Goal: Information Seeking & Learning: Learn about a topic

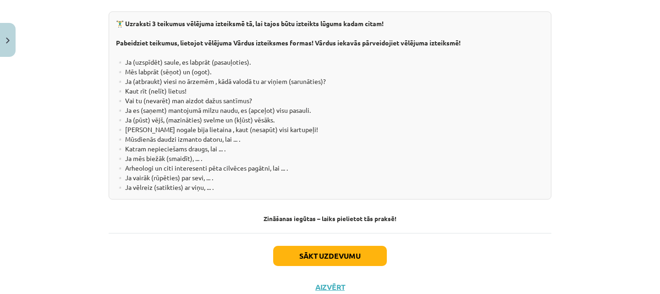
scroll to position [1740, 0]
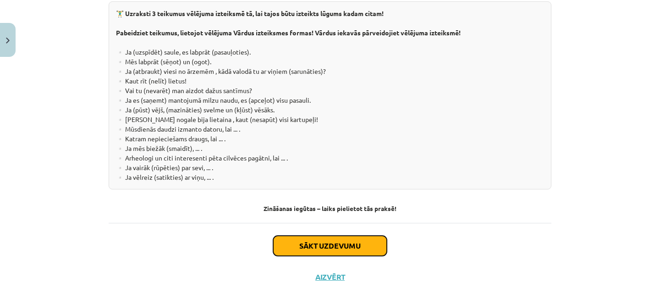
click at [305, 236] on button "Sākt uzdevumu" at bounding box center [330, 246] width 114 height 20
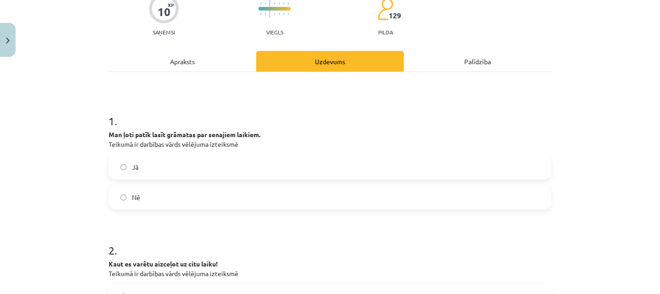
scroll to position [84, 0]
click at [310, 204] on label "Nē" at bounding box center [330, 197] width 441 height 23
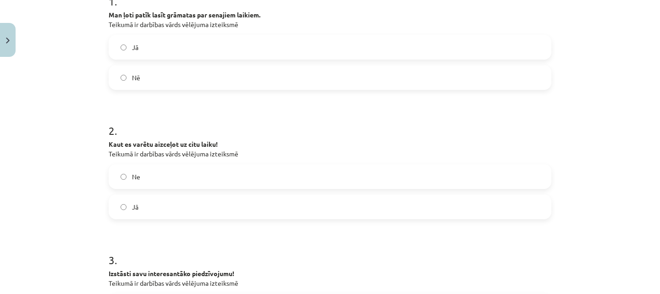
scroll to position [208, 0]
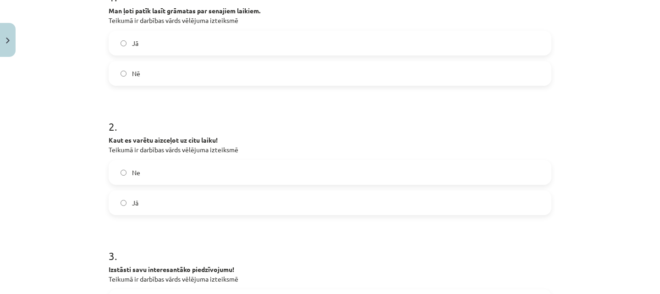
click at [247, 171] on label "Ne" at bounding box center [330, 172] width 441 height 23
click at [249, 193] on label "Jā" at bounding box center [330, 202] width 441 height 23
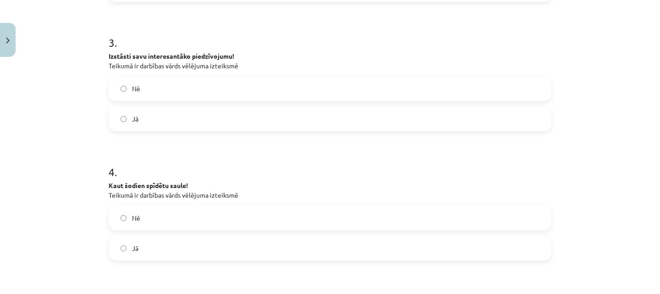
scroll to position [422, 0]
click at [223, 118] on label "Jā" at bounding box center [330, 117] width 441 height 23
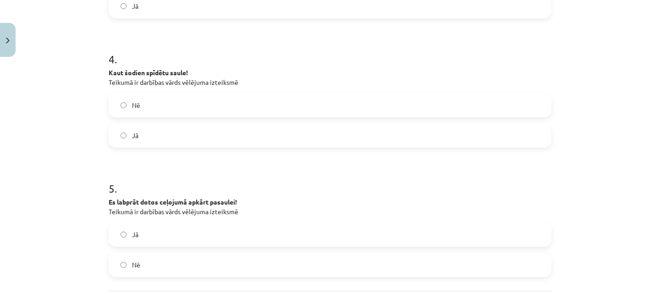
scroll to position [535, 0]
click at [206, 123] on label "Jā" at bounding box center [330, 133] width 441 height 23
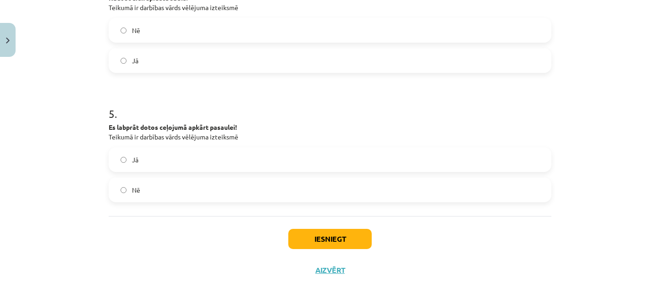
scroll to position [609, 0]
click at [192, 161] on label "Jā" at bounding box center [330, 159] width 441 height 23
click at [315, 233] on button "Iesniegt" at bounding box center [329, 238] width 83 height 20
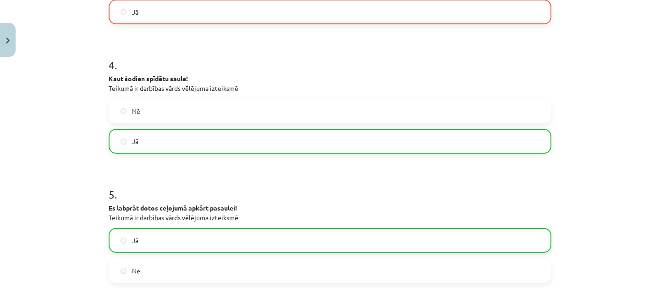
scroll to position [652, 0]
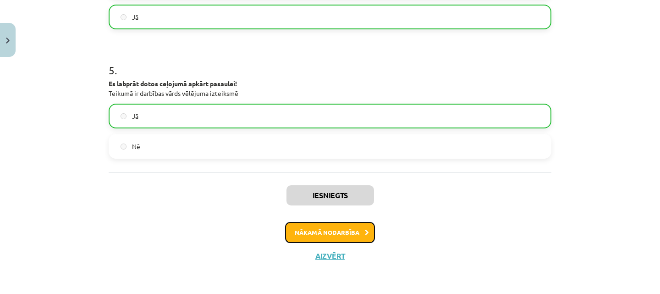
click at [339, 232] on button "Nākamā nodarbība" at bounding box center [330, 232] width 90 height 21
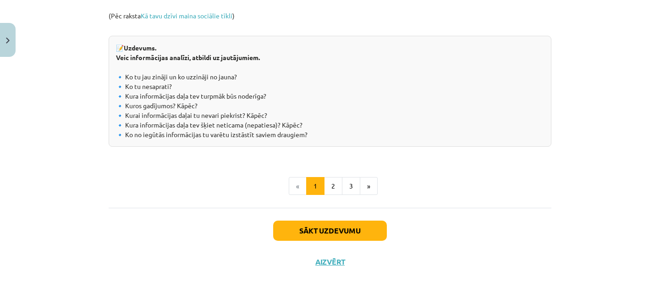
scroll to position [1067, 0]
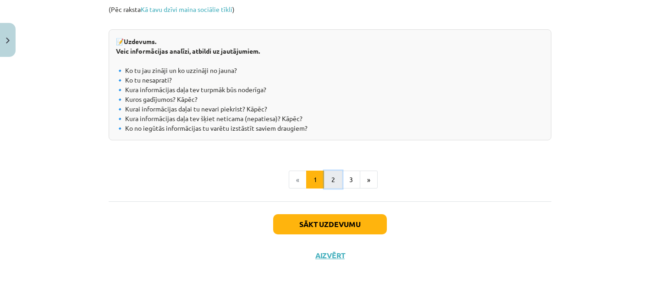
click at [328, 176] on button "2" at bounding box center [333, 179] width 18 height 18
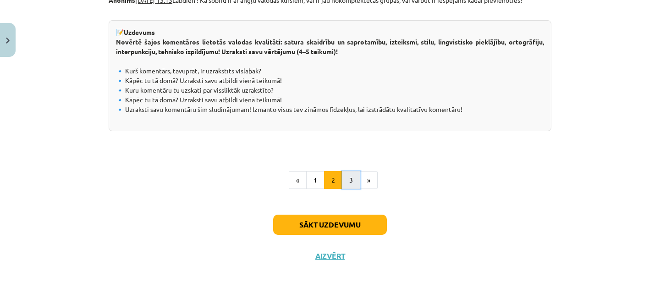
click at [344, 180] on button "3" at bounding box center [351, 180] width 18 height 18
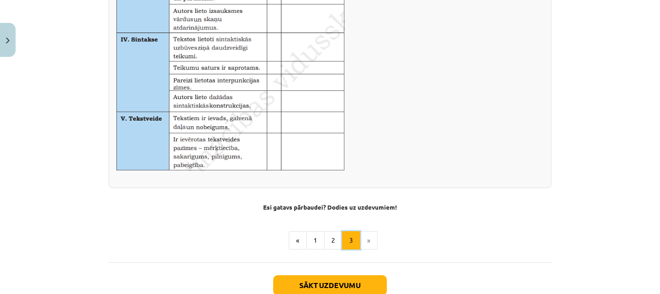
scroll to position [657, 0]
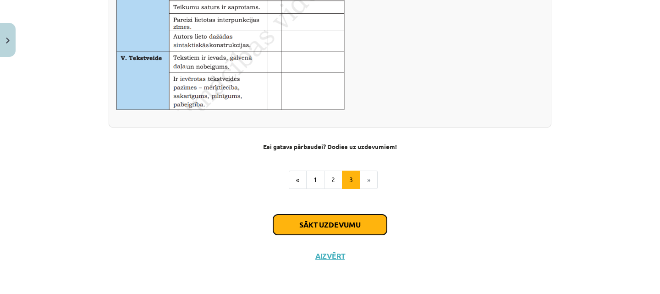
click at [342, 223] on button "Sākt uzdevumu" at bounding box center [330, 224] width 114 height 20
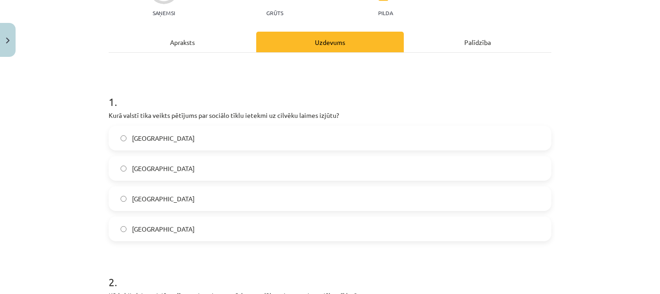
scroll to position [104, 0]
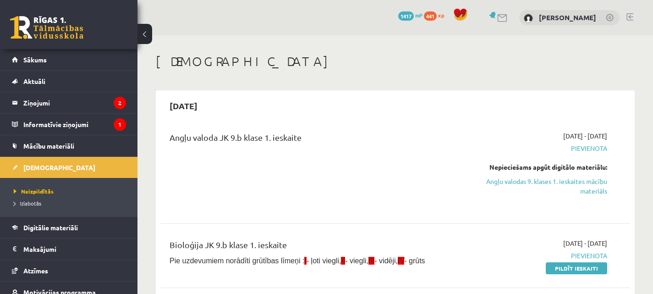
scroll to position [231, 0]
